Goal: Information Seeking & Learning: Learn about a topic

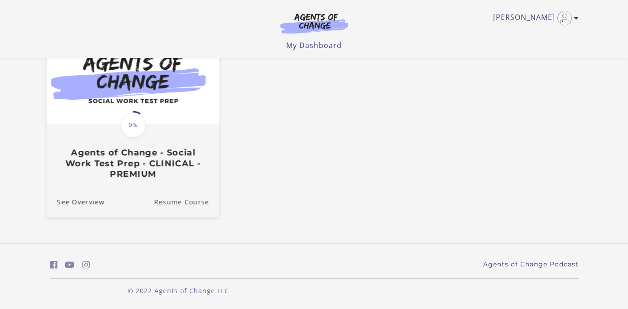
click at [196, 201] on link "Resume Course" at bounding box center [186, 202] width 65 height 30
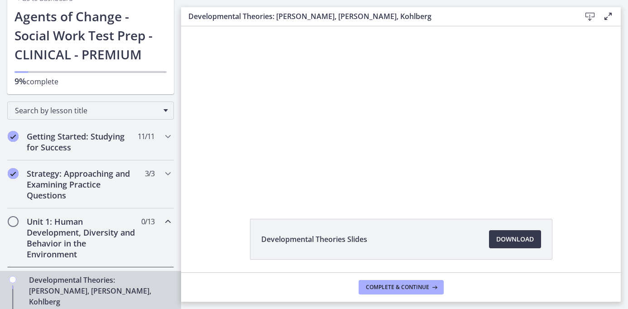
scroll to position [12, 0]
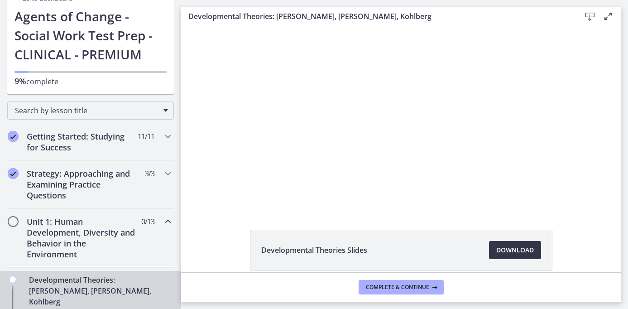
click at [508, 248] on span "Download Opens in a new window" at bounding box center [515, 250] width 38 height 11
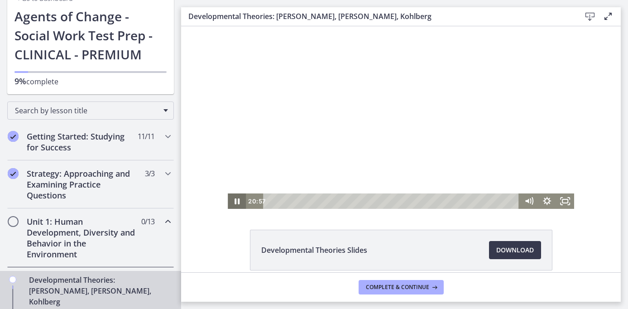
click at [235, 201] on icon "Pause" at bounding box center [237, 201] width 5 height 6
